Goal: Transaction & Acquisition: Purchase product/service

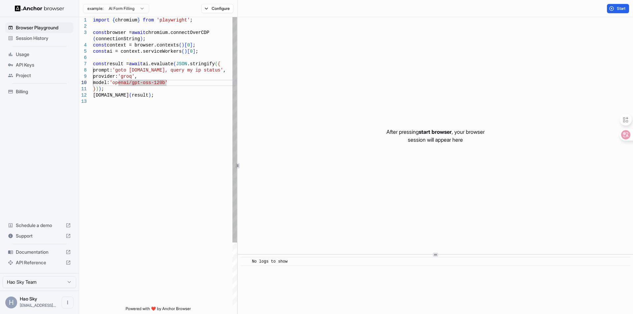
scroll to position [25, 0]
click at [153, 71] on div "import { chromium } from 'playwright' ; const browser = await chromium.connectO…" at bounding box center [165, 202] width 144 height 370
click at [154, 77] on div "import { chromium } from 'playwright' ; const browser = await chromium.connectO…" at bounding box center [165, 202] width 144 height 370
click at [173, 65] on div "import { chromium } from 'playwright' ; const browser = await chromium.connectO…" at bounding box center [165, 202] width 144 height 370
click at [200, 55] on div "import { chromium } from 'playwright' ; const browser = await chromium.connectO…" at bounding box center [165, 202] width 144 height 370
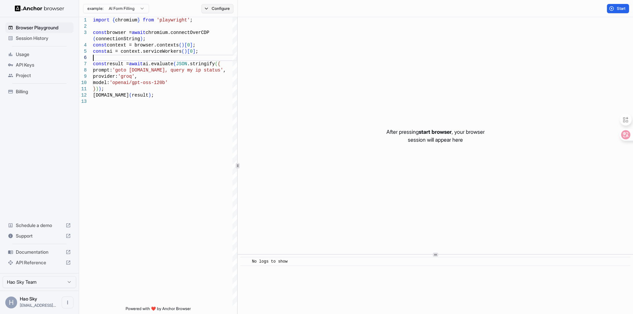
click at [216, 8] on button "Configure" at bounding box center [217, 8] width 32 height 9
click at [321, 41] on button "button" at bounding box center [316, 39] width 12 height 7
click at [319, 40] on button "button" at bounding box center [316, 39] width 12 height 7
click at [275, 7] on div "Start" at bounding box center [435, 8] width 395 height 17
click at [160, 71] on div "import { chromium } from 'playwright' ; const browser = await chromium.connectO…" at bounding box center [165, 202] width 144 height 370
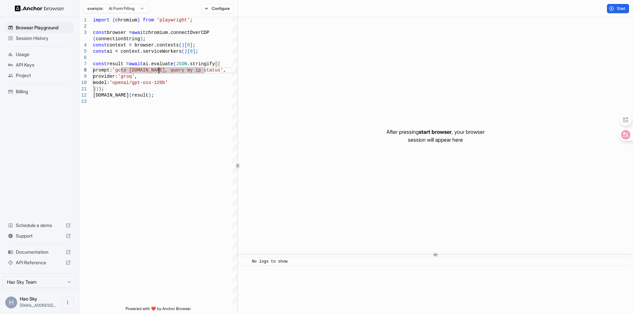
click at [117, 5] on html "**********" at bounding box center [316, 157] width 633 height 314
click at [181, 79] on html "**********" at bounding box center [316, 157] width 633 height 314
click at [209, 66] on div "import { chromium } from 'playwright' ; const browser = await chromium.connectO…" at bounding box center [165, 202] width 144 height 370
drag, startPoint x: 203, startPoint y: 72, endPoint x: 121, endPoint y: 71, distance: 82.0
click at [121, 71] on div "import { chromium } from 'playwright' ; const browser = await chromium.connectO…" at bounding box center [165, 202] width 144 height 370
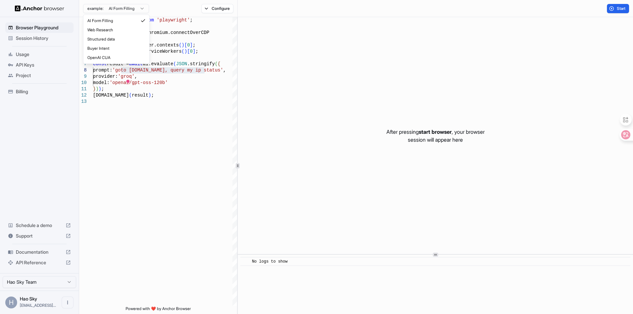
click at [138, 12] on html "**********" at bounding box center [316, 157] width 633 height 314
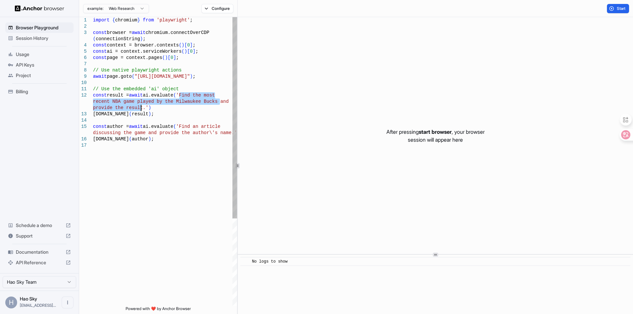
drag, startPoint x: 180, startPoint y: 94, endPoint x: 141, endPoint y: 107, distance: 41.2
click at [141, 107] on div "import { chromium } from 'playwright' ; const browser = await chromium.connectO…" at bounding box center [165, 224] width 144 height 414
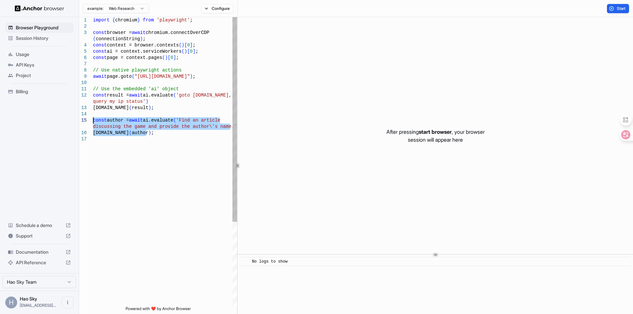
drag, startPoint x: 150, startPoint y: 135, endPoint x: 89, endPoint y: 120, distance: 62.9
click at [93, 120] on div "import { chromium } from 'playwright' ; const browser = await chromium.connectO…" at bounding box center [165, 221] width 144 height 408
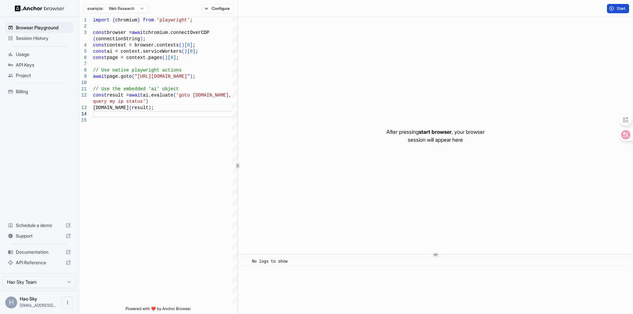
click at [612, 7] on button "Start" at bounding box center [618, 8] width 22 height 9
click at [217, 9] on button "Configure" at bounding box center [217, 8] width 32 height 9
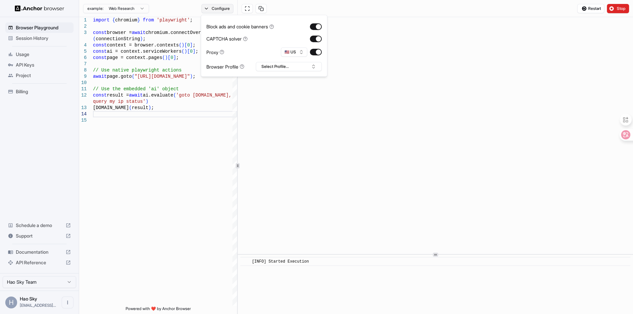
click at [224, 10] on button "Configure" at bounding box center [217, 8] width 32 height 9
click at [322, 6] on div "Restart Stop" at bounding box center [435, 8] width 395 height 17
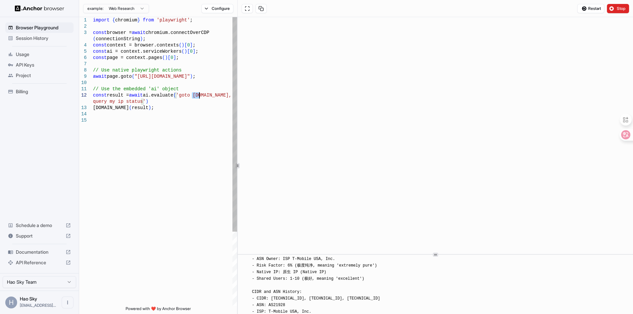
drag, startPoint x: 191, startPoint y: 94, endPoint x: 199, endPoint y: 94, distance: 7.9
click at [201, 94] on div "import { chromium } from 'playwright' ; const browser = await chromium.connectO…" at bounding box center [165, 211] width 144 height 389
click at [221, 78] on div "import { chromium } from 'playwright' ; const browser = await chromium.connectO…" at bounding box center [165, 211] width 144 height 389
click at [184, 75] on div "import { chromium } from 'playwright' ; const browser = await chromium.connectO…" at bounding box center [165, 211] width 144 height 389
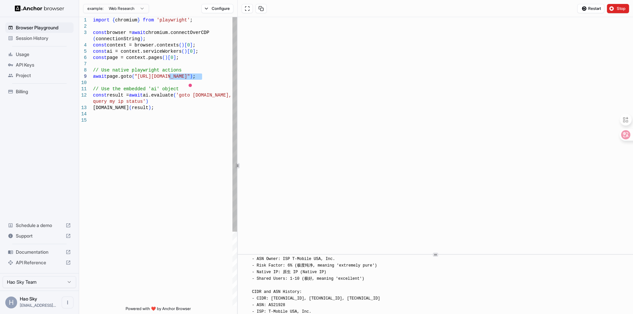
click at [188, 87] on div "import { chromium } from 'playwright' ; const browser = await chromium.connectO…" at bounding box center [165, 211] width 144 height 389
click at [183, 93] on div "import { chromium } from 'playwright' ; const browser = await chromium.connectO…" at bounding box center [165, 211] width 144 height 389
click at [196, 97] on div "import { chromium } from 'playwright' ; const browser = await chromium.connectO…" at bounding box center [165, 211] width 144 height 389
click at [186, 76] on div "import { chromium } from 'playwright' ; const browser = await chromium.connectO…" at bounding box center [165, 211] width 144 height 389
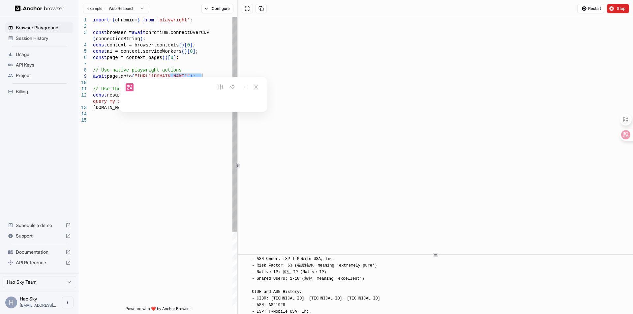
click at [194, 68] on div "import { chromium } from 'playwright' ; const browser = await chromium.connectO…" at bounding box center [165, 211] width 144 height 389
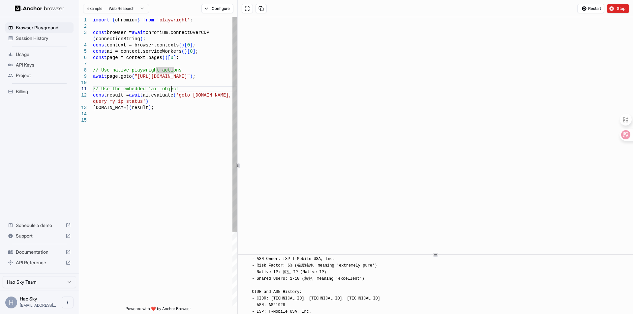
click at [194, 91] on div "import { chromium } from 'playwright' ; const browser = await chromium.connectO…" at bounding box center [165, 211] width 144 height 389
click at [198, 93] on div "import { chromium } from 'playwright' ; const browser = await chromium.connectO…" at bounding box center [165, 211] width 144 height 389
click at [193, 96] on div "import { chromium } from 'playwright' ; const browser = await chromium.connectO…" at bounding box center [165, 211] width 144 height 389
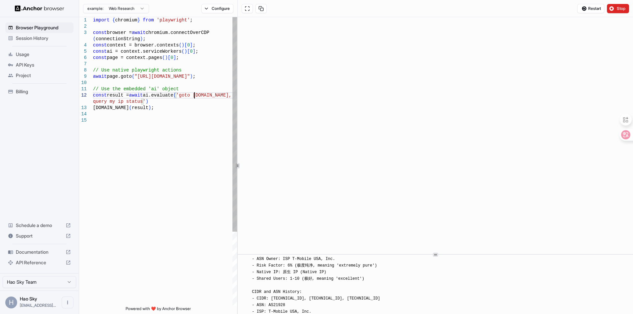
click at [208, 88] on div "import { chromium } from 'playwright' ; const browser = await chromium.connectO…" at bounding box center [165, 211] width 144 height 389
click at [213, 85] on div "import { chromium } from 'playwright' ; const browser = await chromium.connectO…" at bounding box center [165, 211] width 144 height 389
click at [202, 45] on div "import { chromium } from 'playwright' ; const browser = await chromium.connectO…" at bounding box center [165, 211] width 144 height 389
drag, startPoint x: 615, startPoint y: 10, endPoint x: 611, endPoint y: 13, distance: 5.2
click at [615, 10] on button "Stop" at bounding box center [618, 8] width 22 height 9
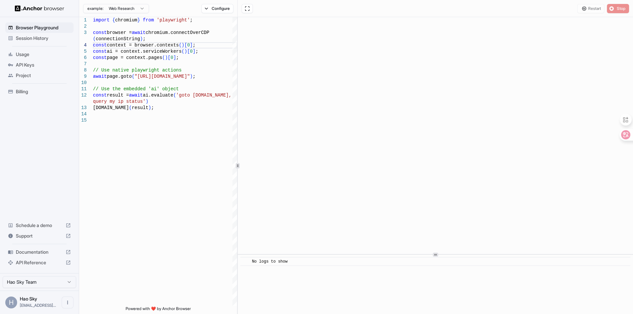
scroll to position [0, 0]
click at [214, 10] on button "Configure" at bounding box center [217, 8] width 32 height 9
click at [318, 38] on button "button" at bounding box center [316, 39] width 12 height 7
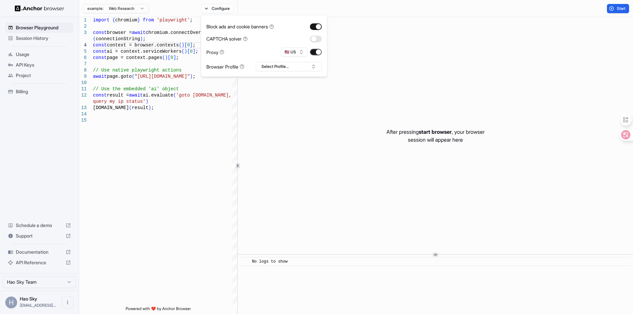
click at [313, 51] on button "button" at bounding box center [316, 52] width 12 height 7
click at [297, 3] on div "Start" at bounding box center [435, 8] width 395 height 17
click at [612, 9] on button "Start" at bounding box center [618, 8] width 22 height 9
click at [218, 5] on button "Configure" at bounding box center [217, 8] width 32 height 9
click at [317, 27] on button "button" at bounding box center [316, 26] width 12 height 7
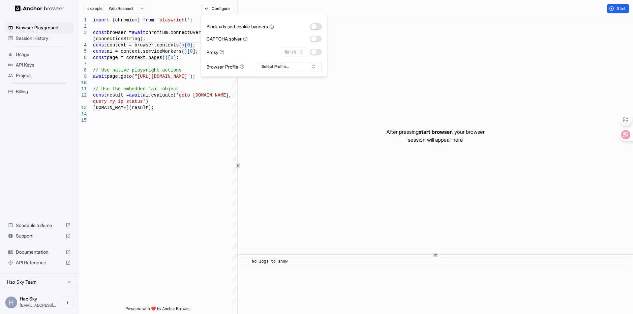
click at [317, 27] on button "button" at bounding box center [316, 26] width 12 height 7
click at [316, 29] on button "button" at bounding box center [316, 26] width 12 height 7
click at [349, 8] on div "Start" at bounding box center [435, 8] width 395 height 17
click at [615, 9] on button "Start" at bounding box center [618, 8] width 22 height 9
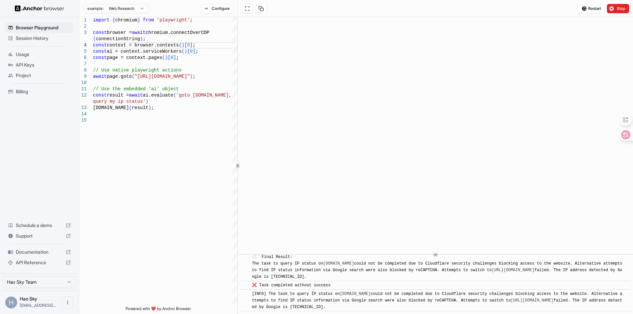
scroll to position [677, 0]
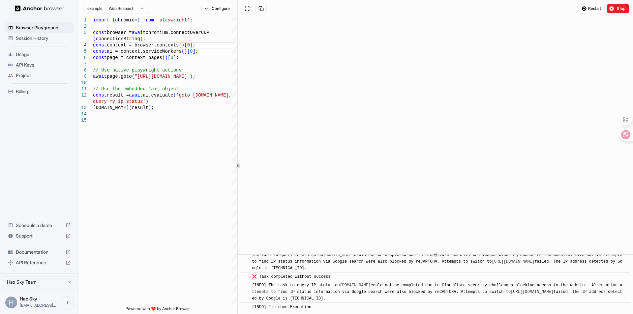
click at [355, 17] on div "Restart Stop" at bounding box center [435, 8] width 395 height 17
drag, startPoint x: 618, startPoint y: 7, endPoint x: 615, endPoint y: 12, distance: 5.7
click at [618, 7] on span "Stop" at bounding box center [620, 8] width 9 height 5
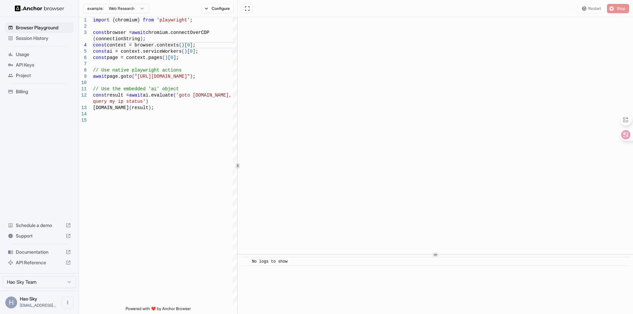
scroll to position [0, 0]
click at [619, 9] on span "Start" at bounding box center [620, 8] width 9 height 5
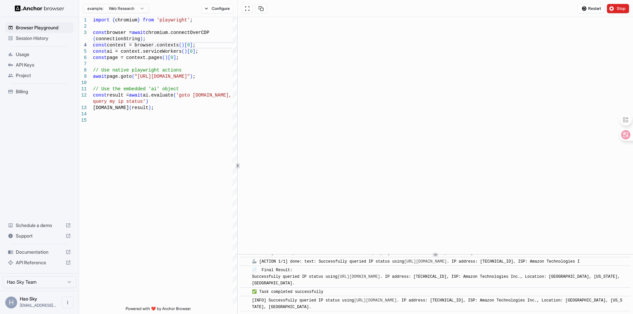
scroll to position [413, 0]
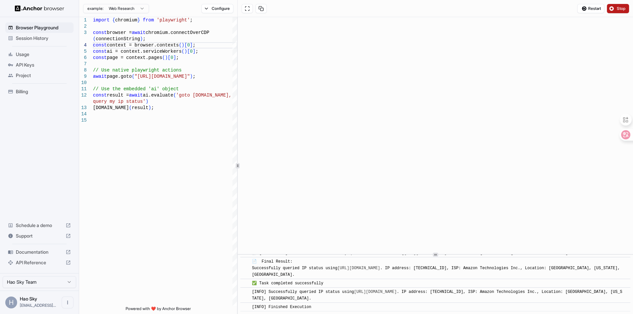
click at [614, 10] on button "Stop" at bounding box center [618, 8] width 22 height 9
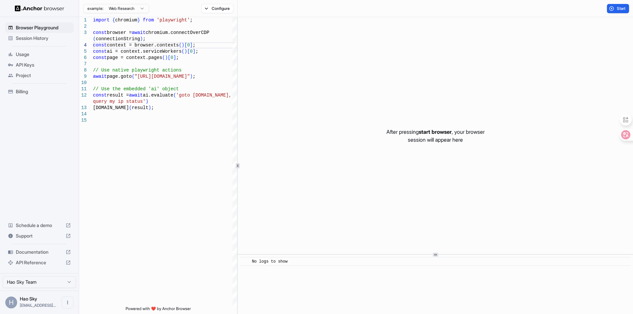
click at [280, 262] on span "No logs to show" at bounding box center [270, 261] width 36 height 5
type textarea "**********"
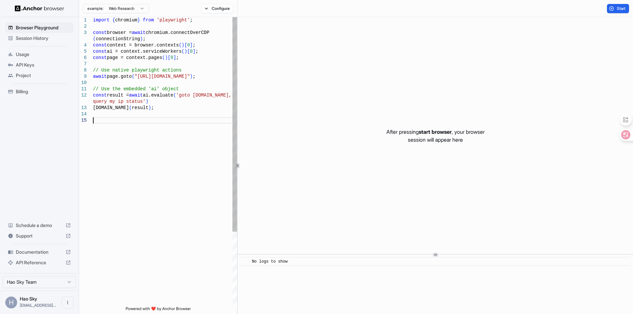
scroll to position [18, 0]
click at [153, 134] on div "import { chromium } from 'playwright' ; const browser = await chromium.connectO…" at bounding box center [165, 211] width 144 height 389
drag, startPoint x: 155, startPoint y: 129, endPoint x: 159, endPoint y: 120, distance: 9.4
click at [155, 128] on div "import { chromium } from 'playwright' ; const browser = await chromium.connectO…" at bounding box center [165, 211] width 144 height 389
click at [210, 6] on button "Configure" at bounding box center [217, 8] width 32 height 9
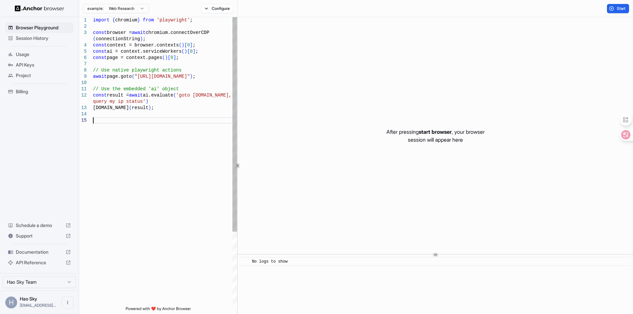
click at [175, 171] on div "import { chromium } from 'playwright' ; const browser = await chromium.connectO…" at bounding box center [165, 211] width 144 height 389
click at [42, 91] on span "Billing" at bounding box center [43, 91] width 55 height 7
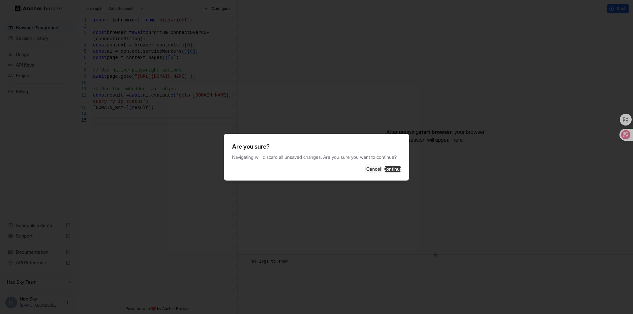
click at [384, 172] on button "Continue" at bounding box center [392, 169] width 16 height 7
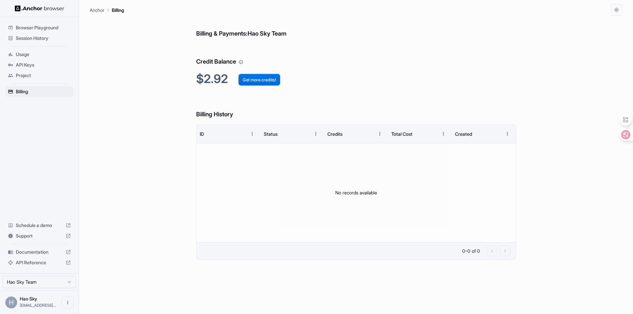
click at [250, 83] on button "Get more credits!" at bounding box center [259, 80] width 42 height 12
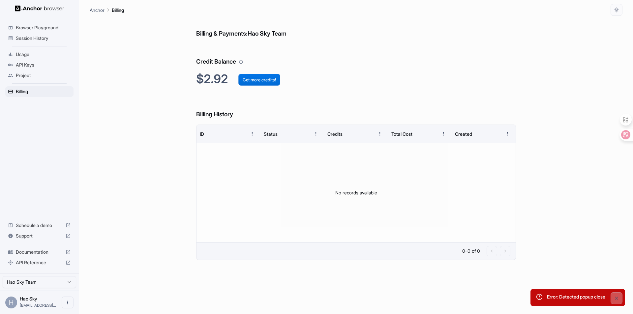
click at [246, 84] on button "Get more credits!" at bounding box center [259, 80] width 42 height 12
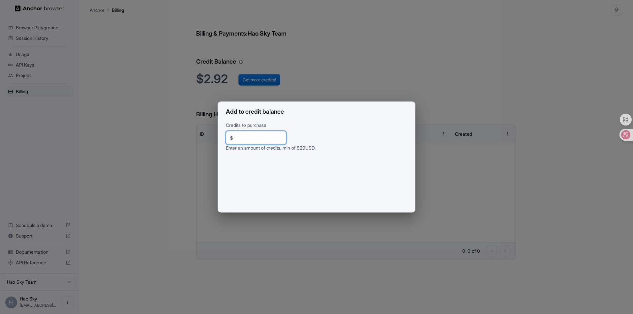
click at [268, 138] on input "**" at bounding box center [259, 137] width 46 height 7
type input "**"
click at [358, 113] on h2 "Add to credit balance" at bounding box center [316, 112] width 197 height 20
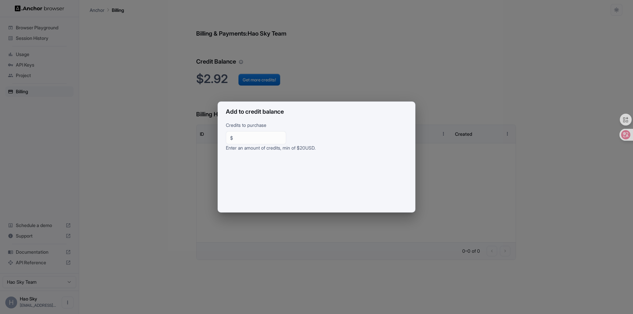
click at [497, 68] on div "Add to credit balance Credits to purchase $ ** ​ Enter an amount of credits, mi…" at bounding box center [316, 157] width 633 height 314
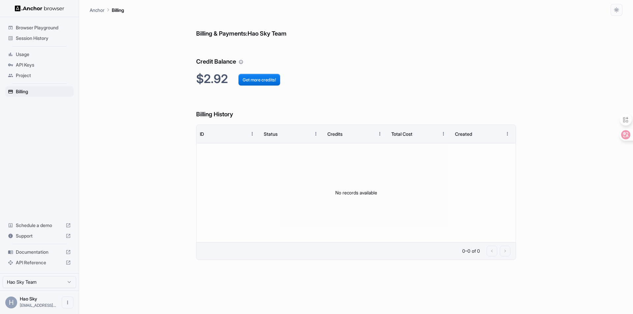
click at [347, 56] on h6 "Credit Balance" at bounding box center [356, 55] width 320 height 23
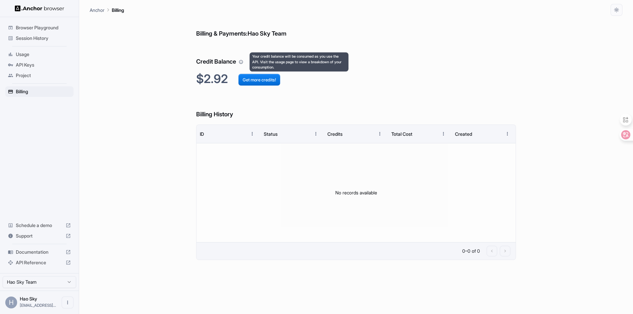
click at [242, 62] on icon "Your credit balance will be consumed as you use the API. Visit the usage page t…" at bounding box center [241, 62] width 5 height 5
